Goal: Transaction & Acquisition: Purchase product/service

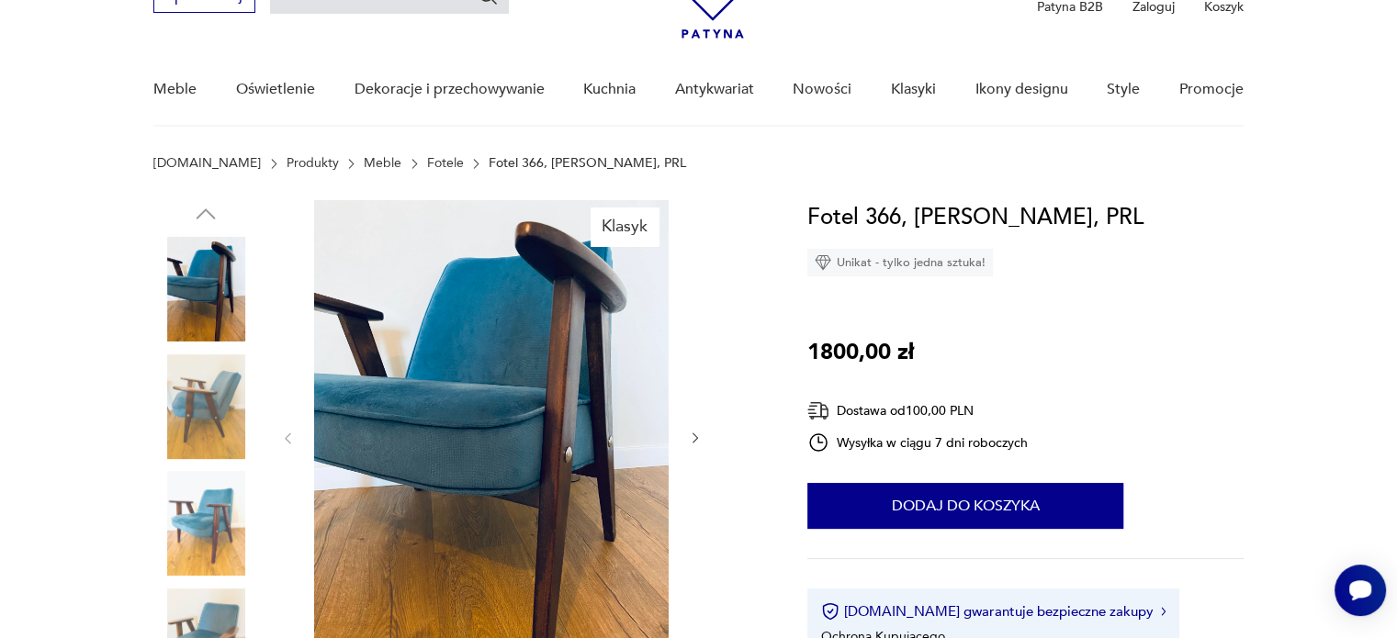
scroll to position [184, 0]
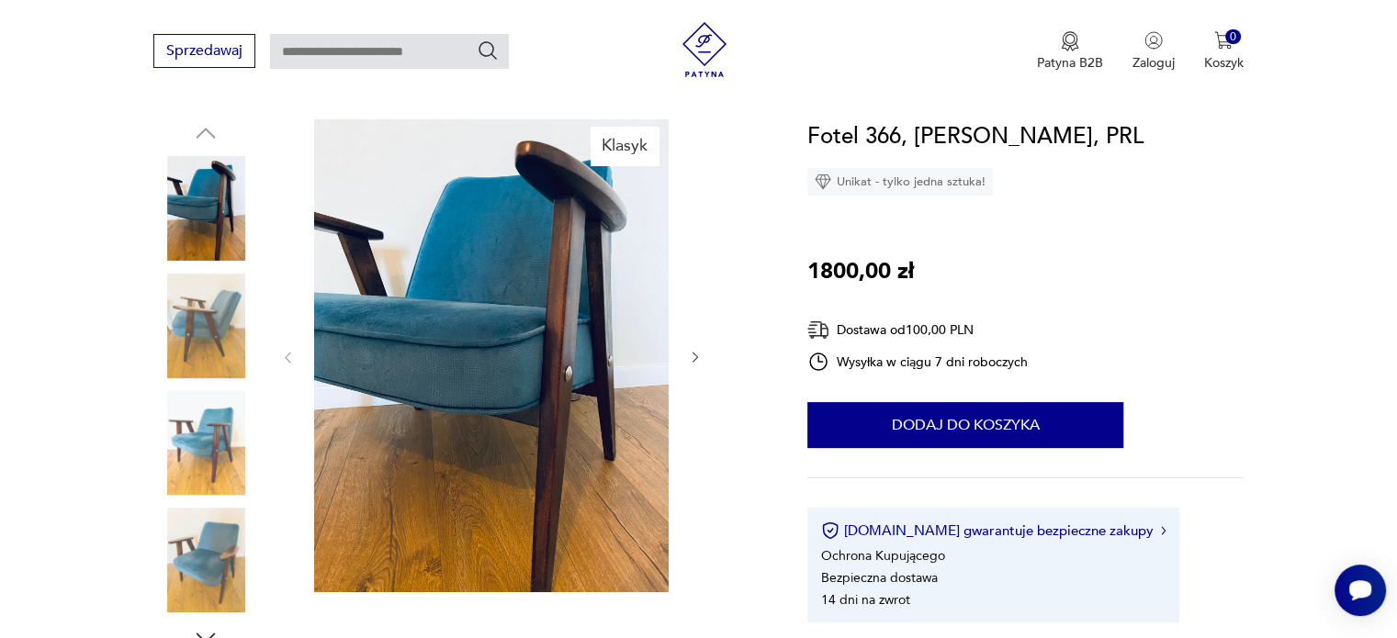
click at [691, 350] on icon "button" at bounding box center [696, 358] width 16 height 16
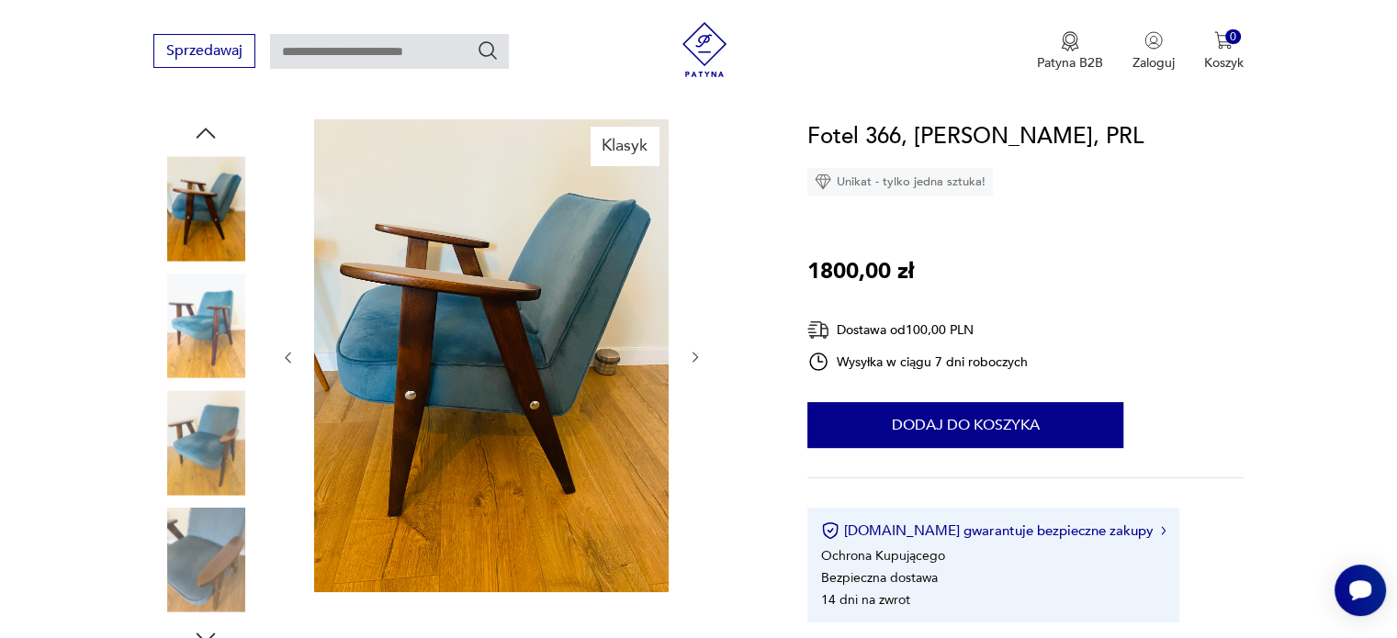
click at [691, 350] on icon "button" at bounding box center [696, 358] width 16 height 16
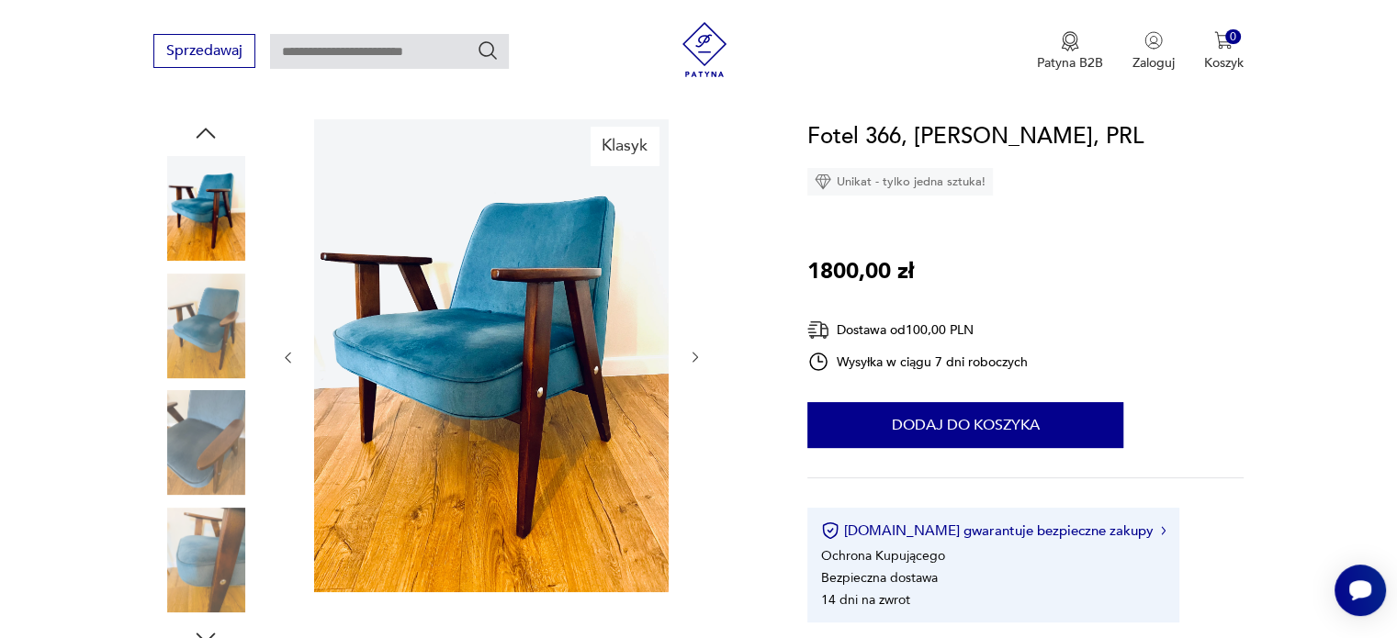
click at [691, 350] on icon "button" at bounding box center [696, 358] width 16 height 16
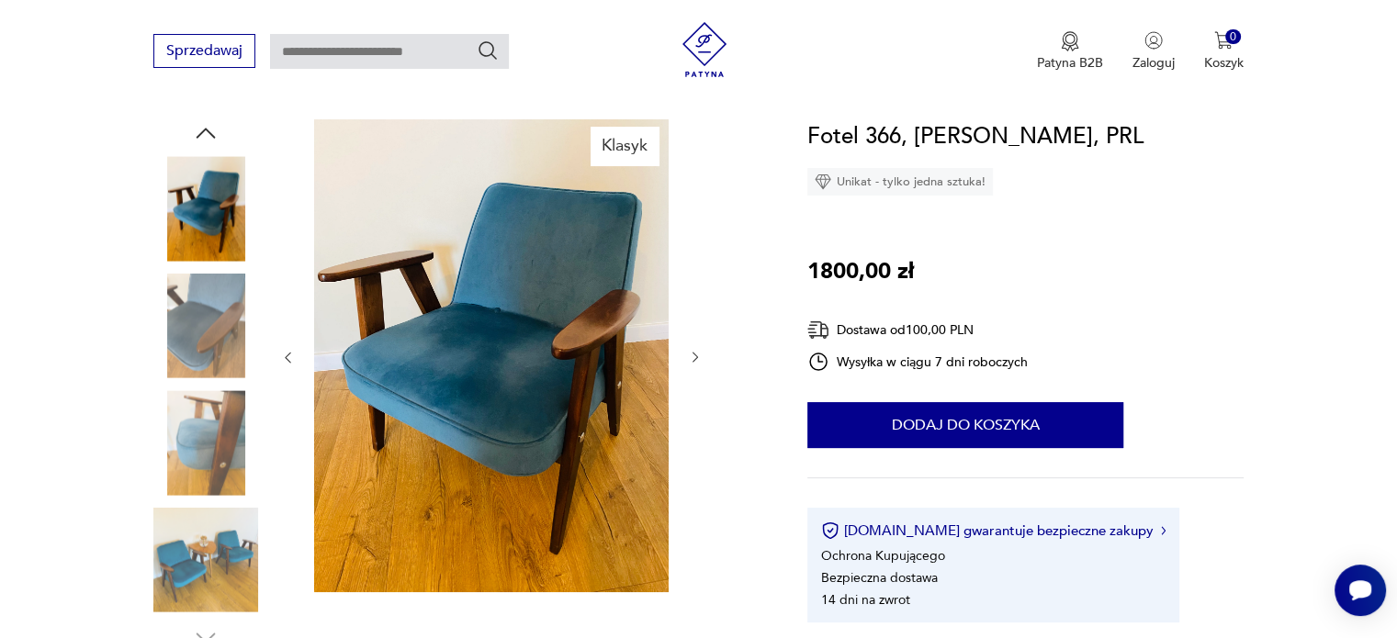
click at [691, 350] on icon "button" at bounding box center [696, 358] width 16 height 16
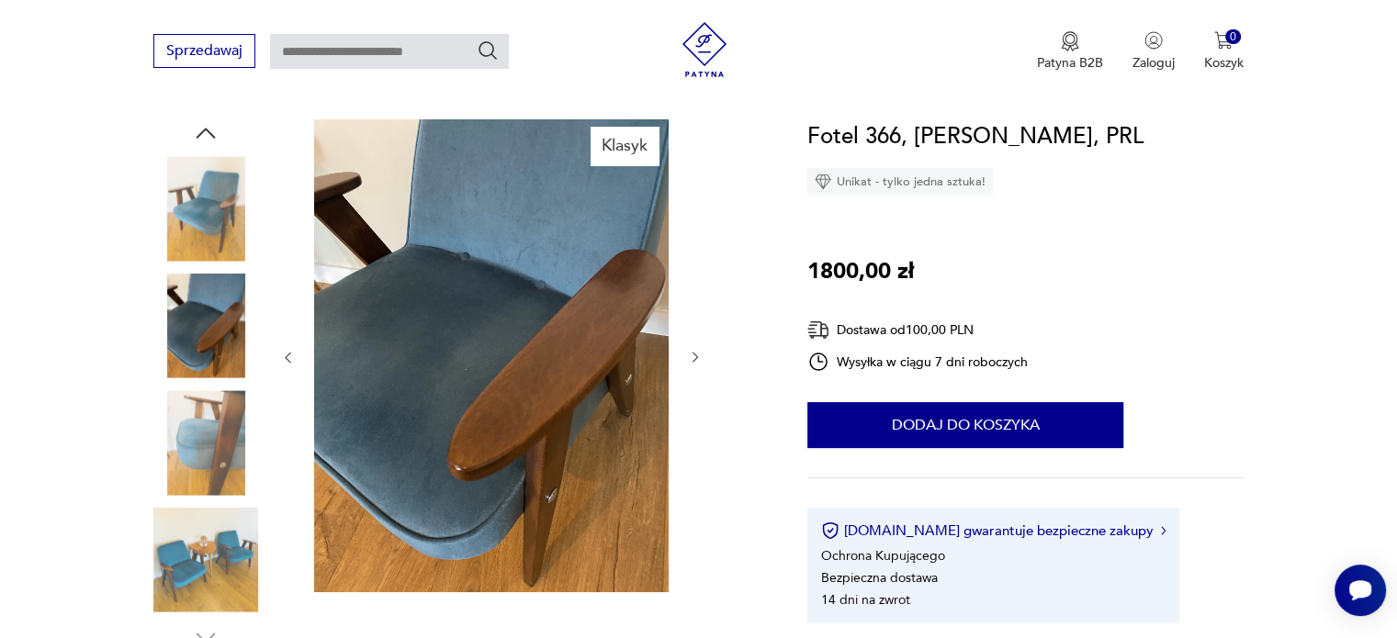
click at [689, 344] on div at bounding box center [491, 357] width 422 height 477
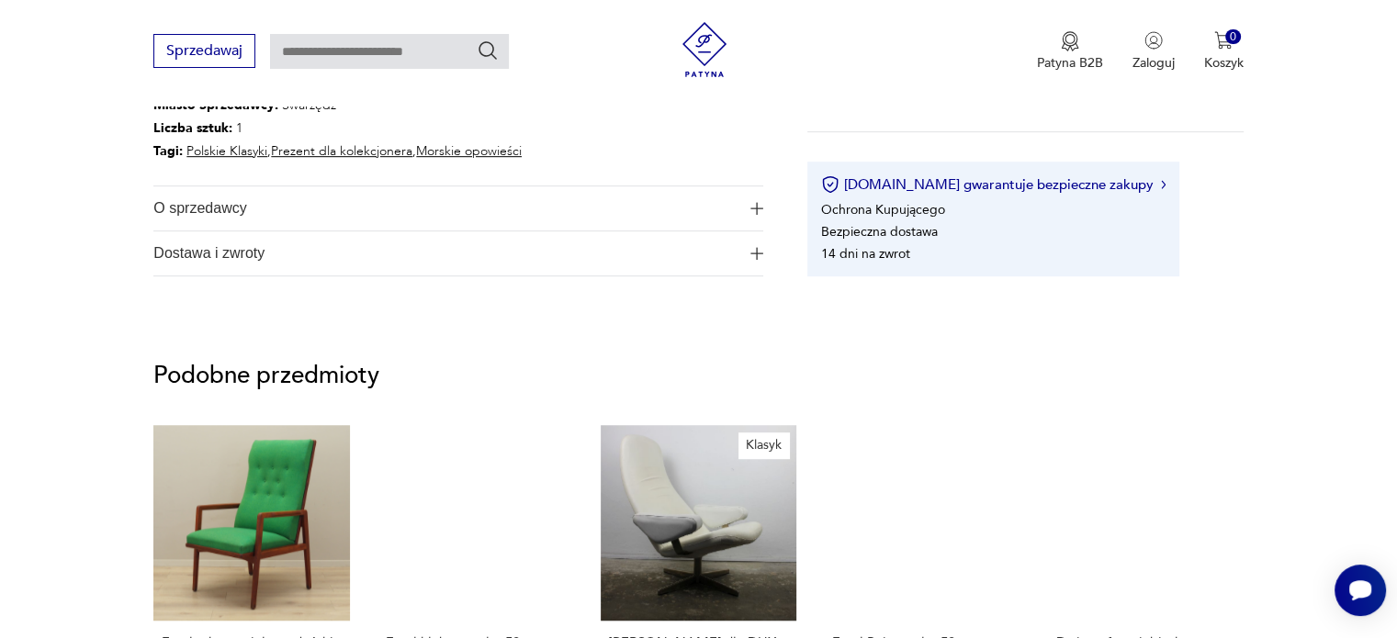
scroll to position [1194, 0]
